Goal: Navigation & Orientation: Find specific page/section

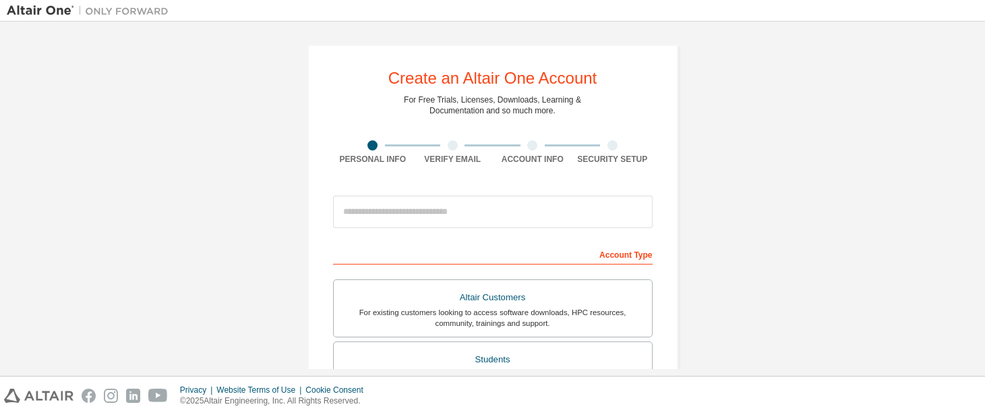
drag, startPoint x: 258, startPoint y: 261, endPoint x: 244, endPoint y: 249, distance: 18.1
click at [243, 249] on div "Create an Altair One Account For Free Trials, Licenses, Downloads, Learning & D…" at bounding box center [493, 385] width 972 height 714
